Goal: Navigation & Orientation: Find specific page/section

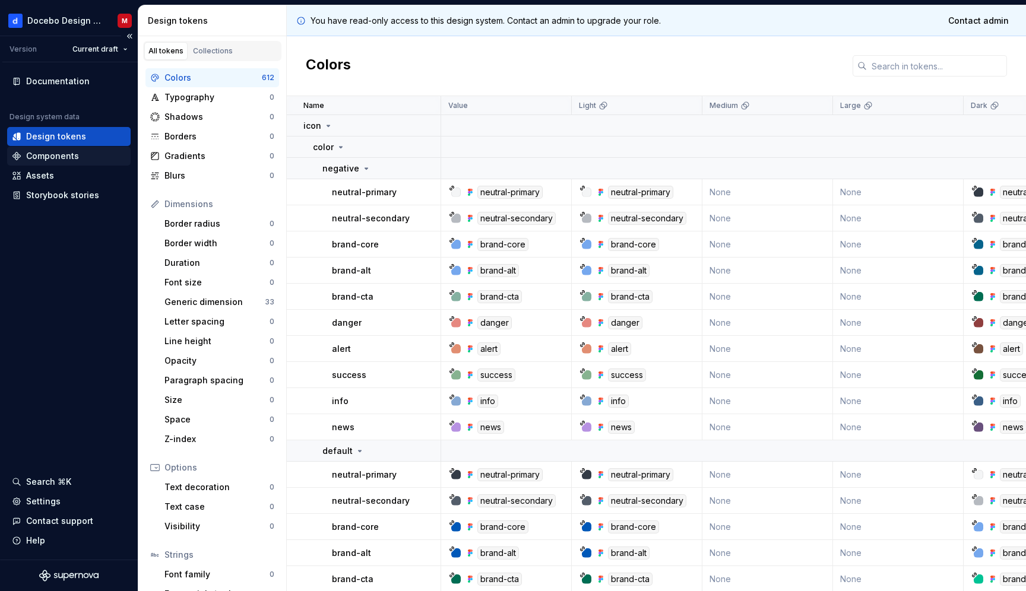
click at [58, 154] on div "Components" at bounding box center [52, 156] width 53 height 12
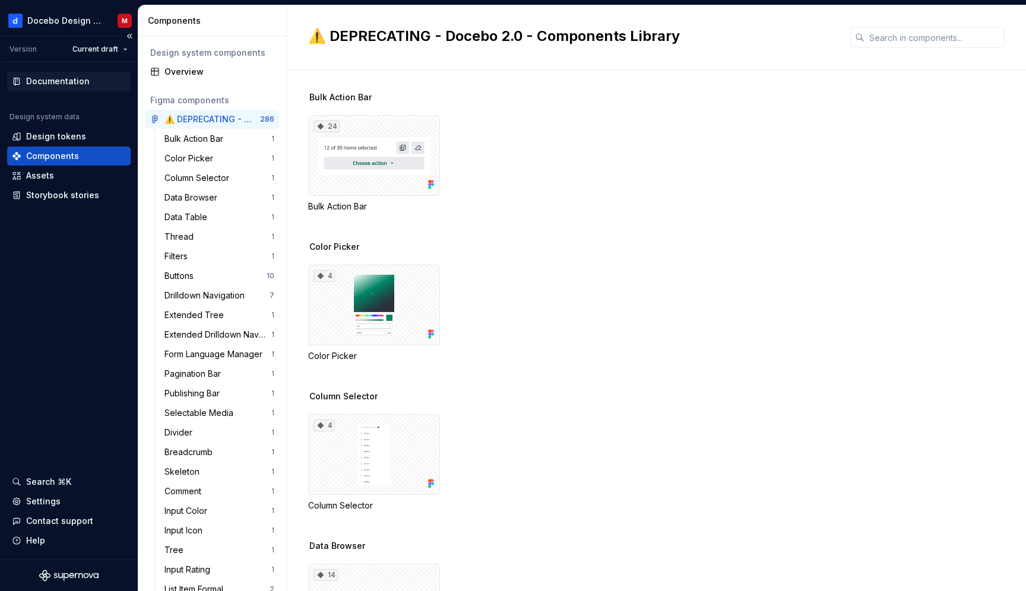
click at [97, 78] on div "Documentation" at bounding box center [69, 81] width 114 height 12
